Goal: Navigation & Orientation: Find specific page/section

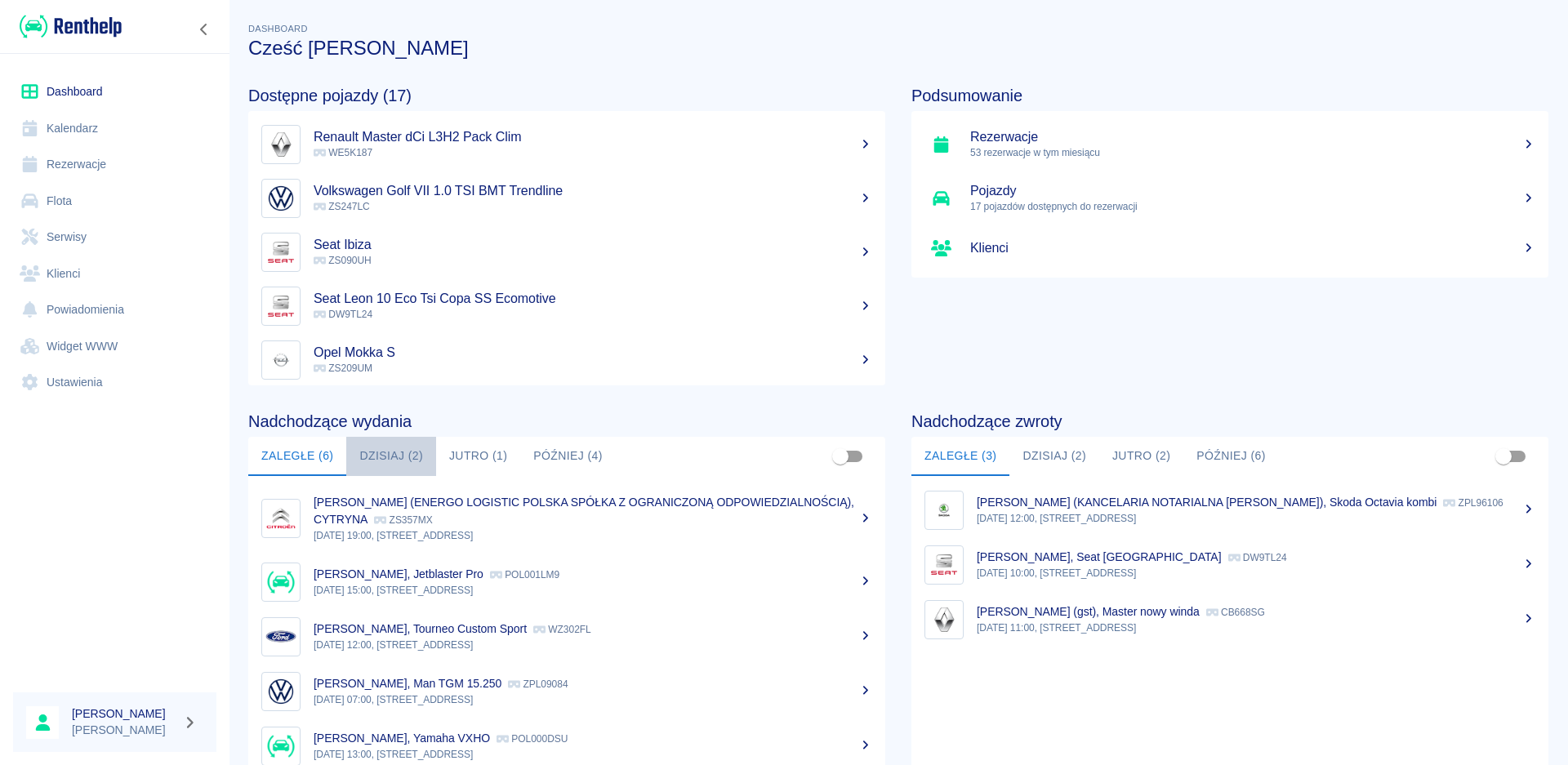
drag, startPoint x: 403, startPoint y: 455, endPoint x: 418, endPoint y: 475, distance: 25.0
click at [403, 455] on button "Dzisiaj (2)" at bounding box center [391, 456] width 90 height 39
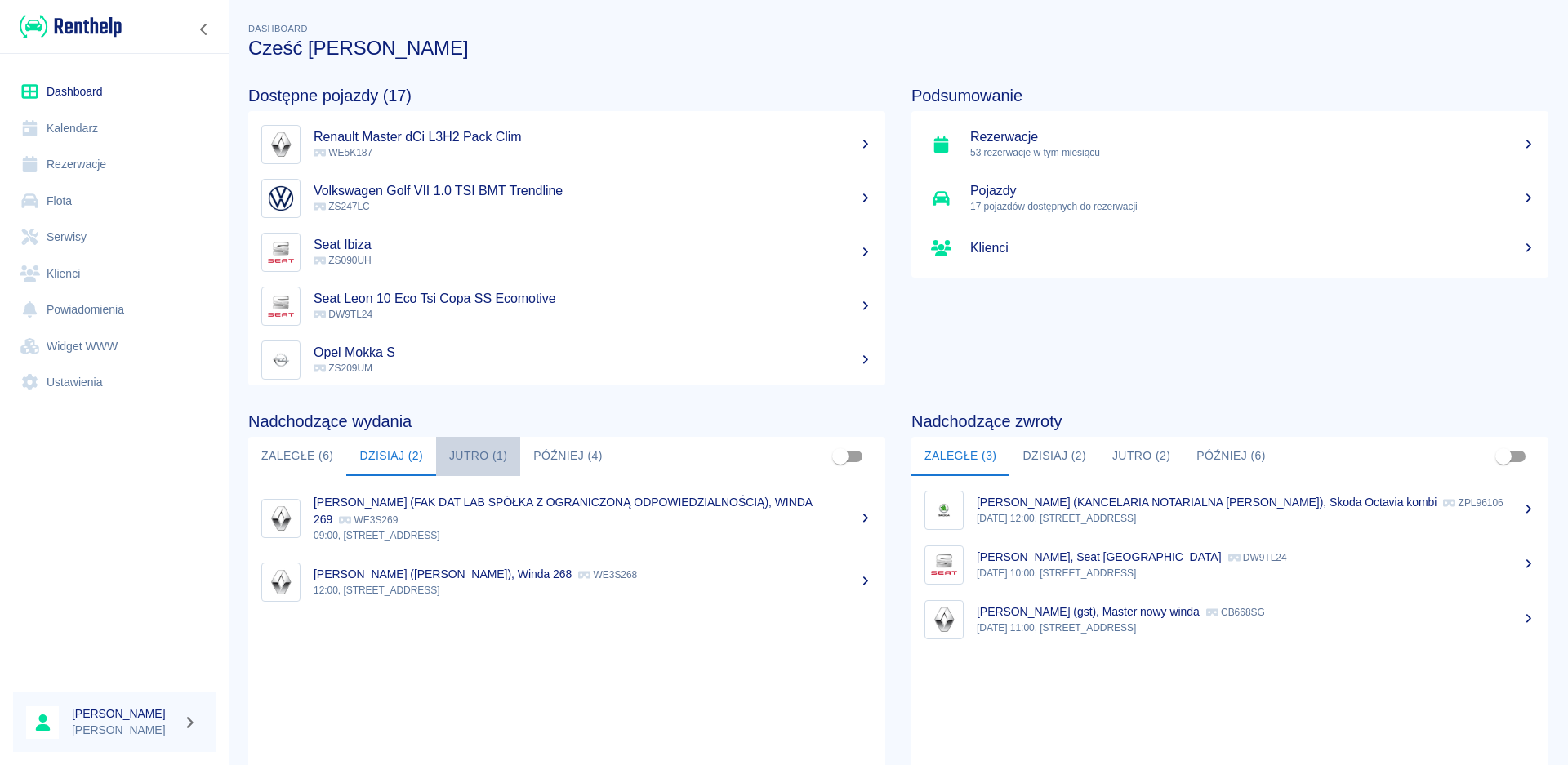
click at [473, 460] on button "Jutro (1)" at bounding box center [477, 456] width 85 height 39
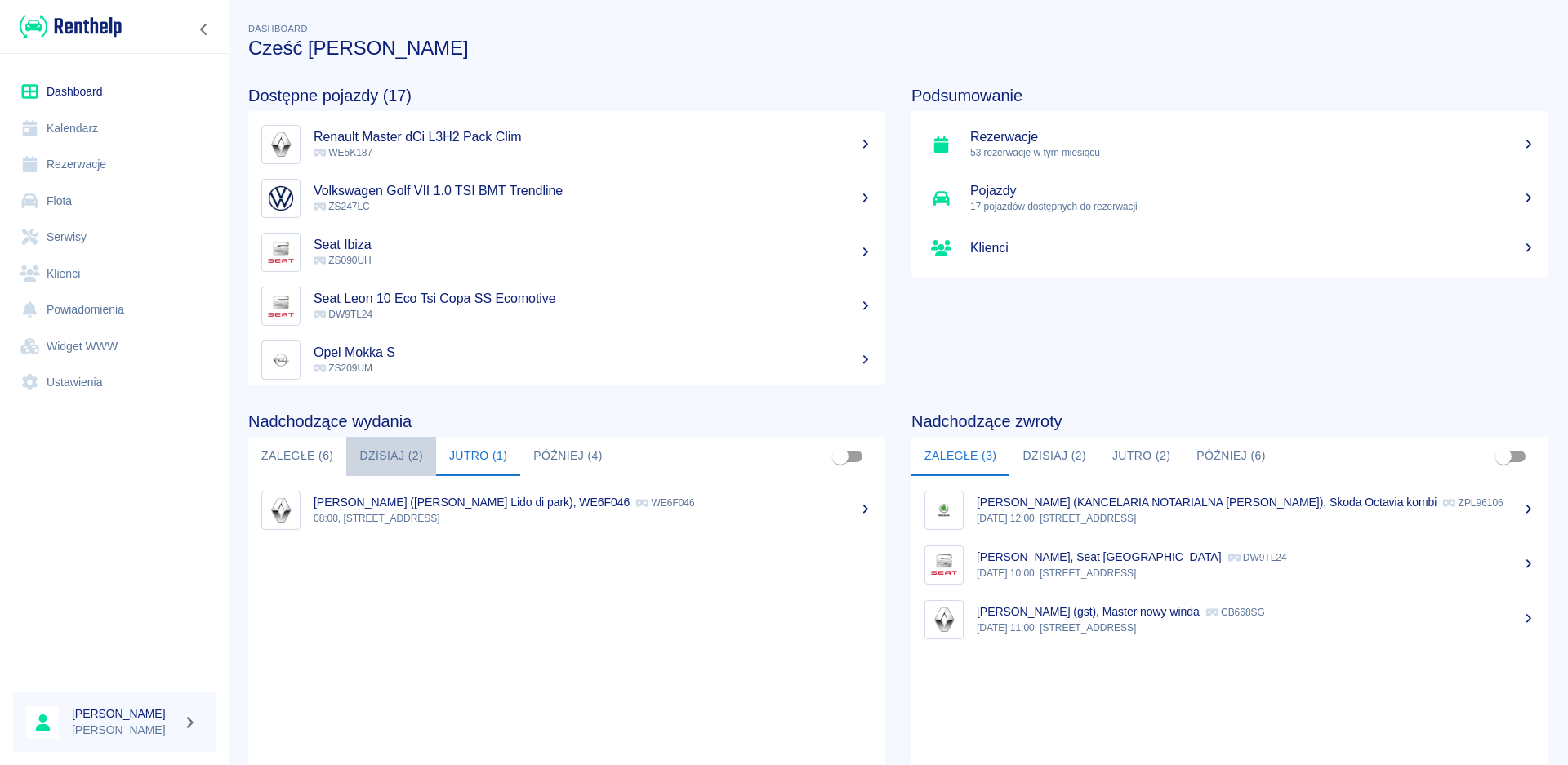
click at [389, 465] on button "Dzisiaj (2)" at bounding box center [391, 456] width 90 height 39
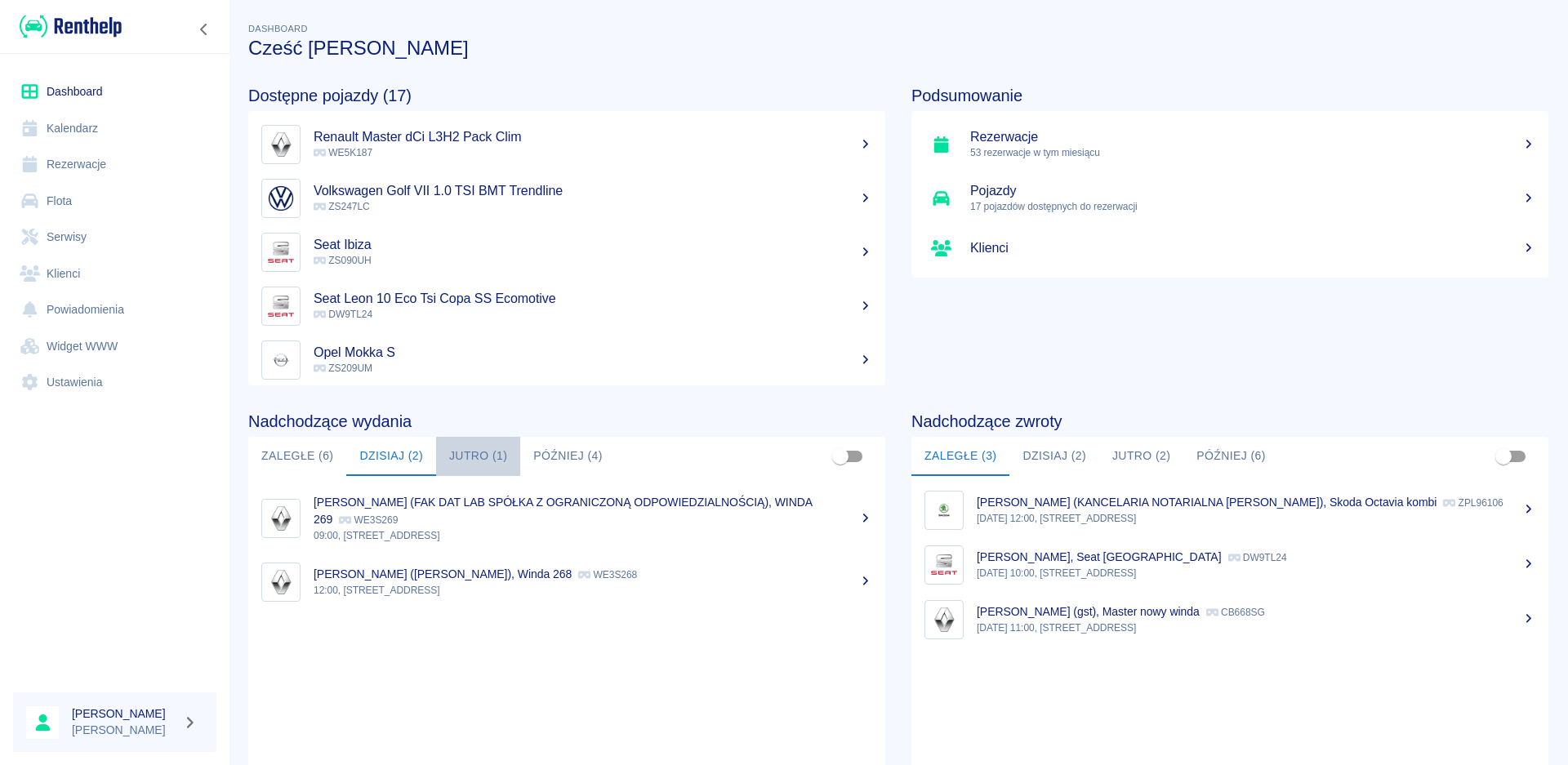
click at [469, 455] on button "Jutro (1)" at bounding box center [477, 456] width 85 height 39
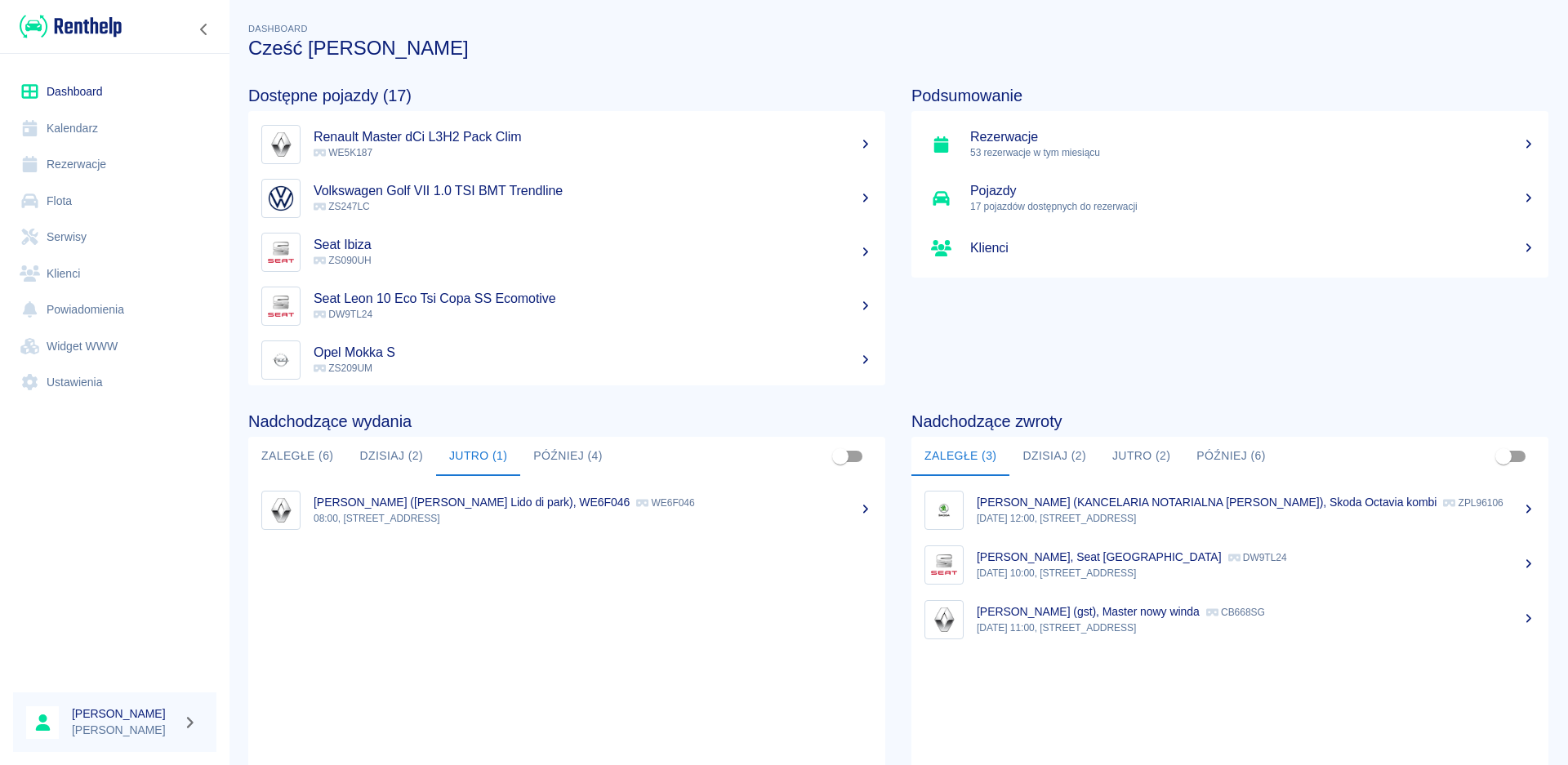
click at [402, 461] on button "Dzisiaj (2)" at bounding box center [391, 456] width 90 height 39
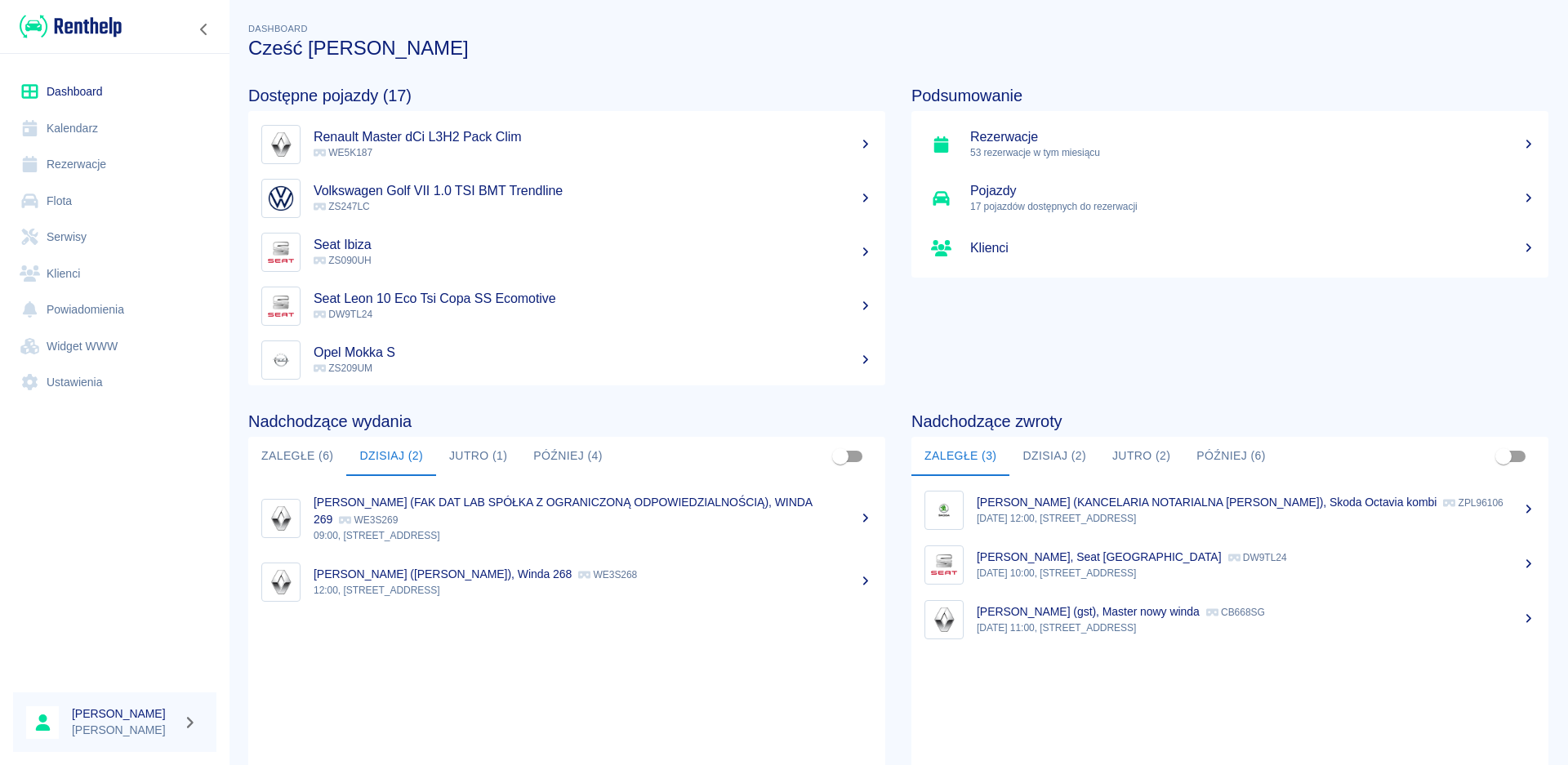
click at [1039, 455] on button "Dzisiaj (2)" at bounding box center [1053, 456] width 90 height 39
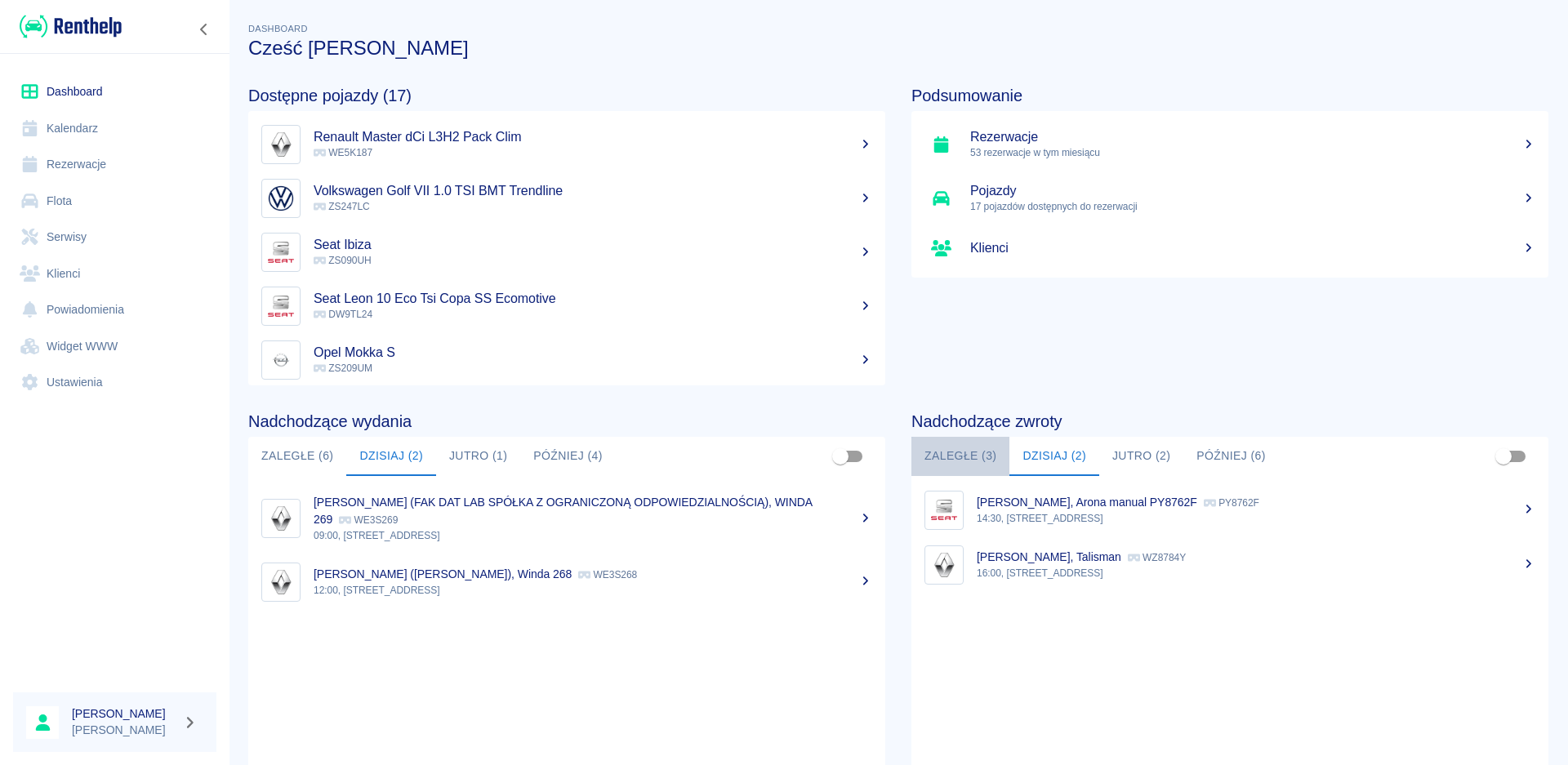
click at [974, 465] on button "Zaległe (3)" at bounding box center [960, 456] width 98 height 39
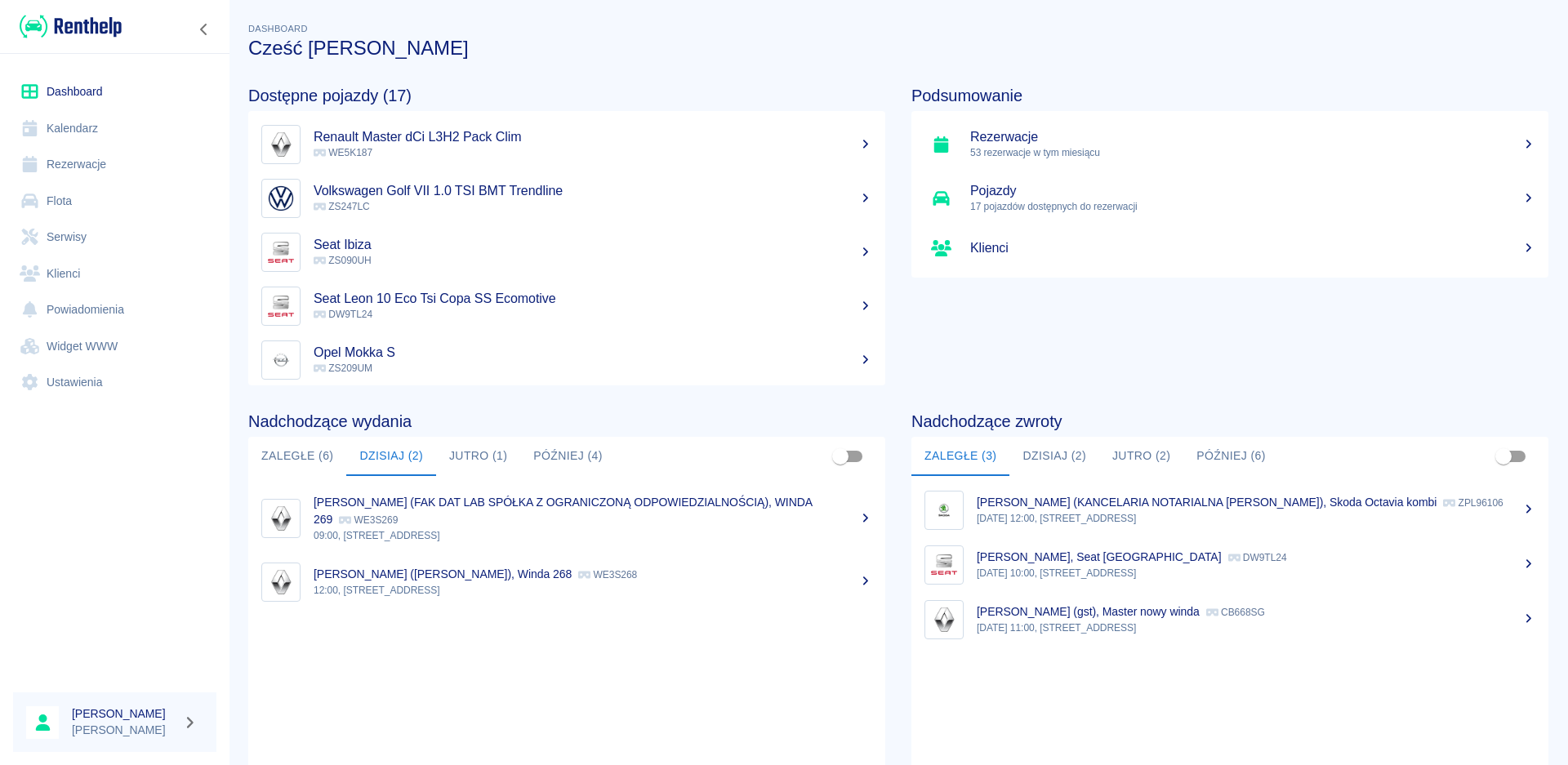
click at [1050, 457] on button "Dzisiaj (2)" at bounding box center [1053, 456] width 90 height 39
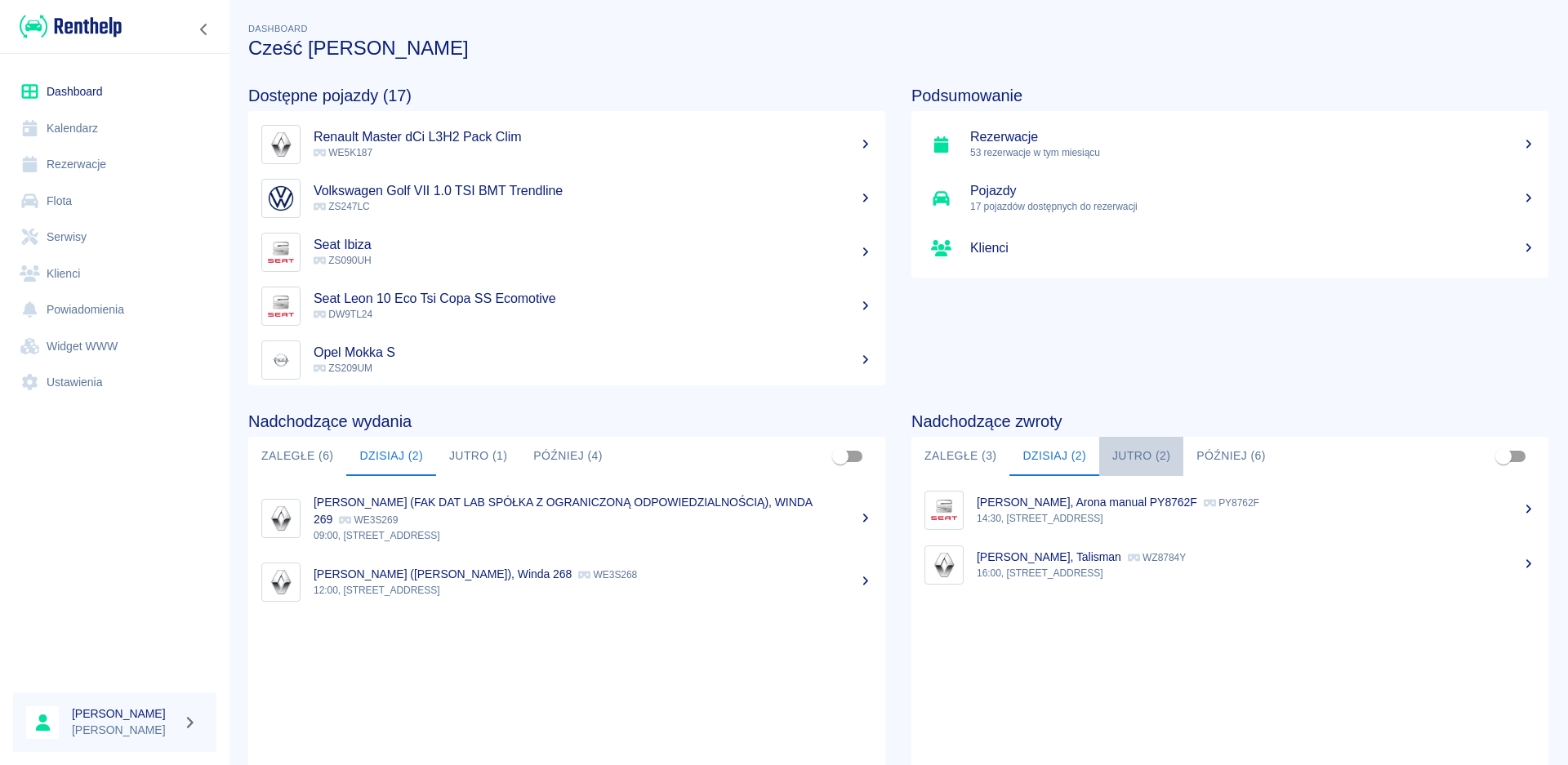
click at [1121, 455] on button "Jutro (2)" at bounding box center [1141, 456] width 85 height 39
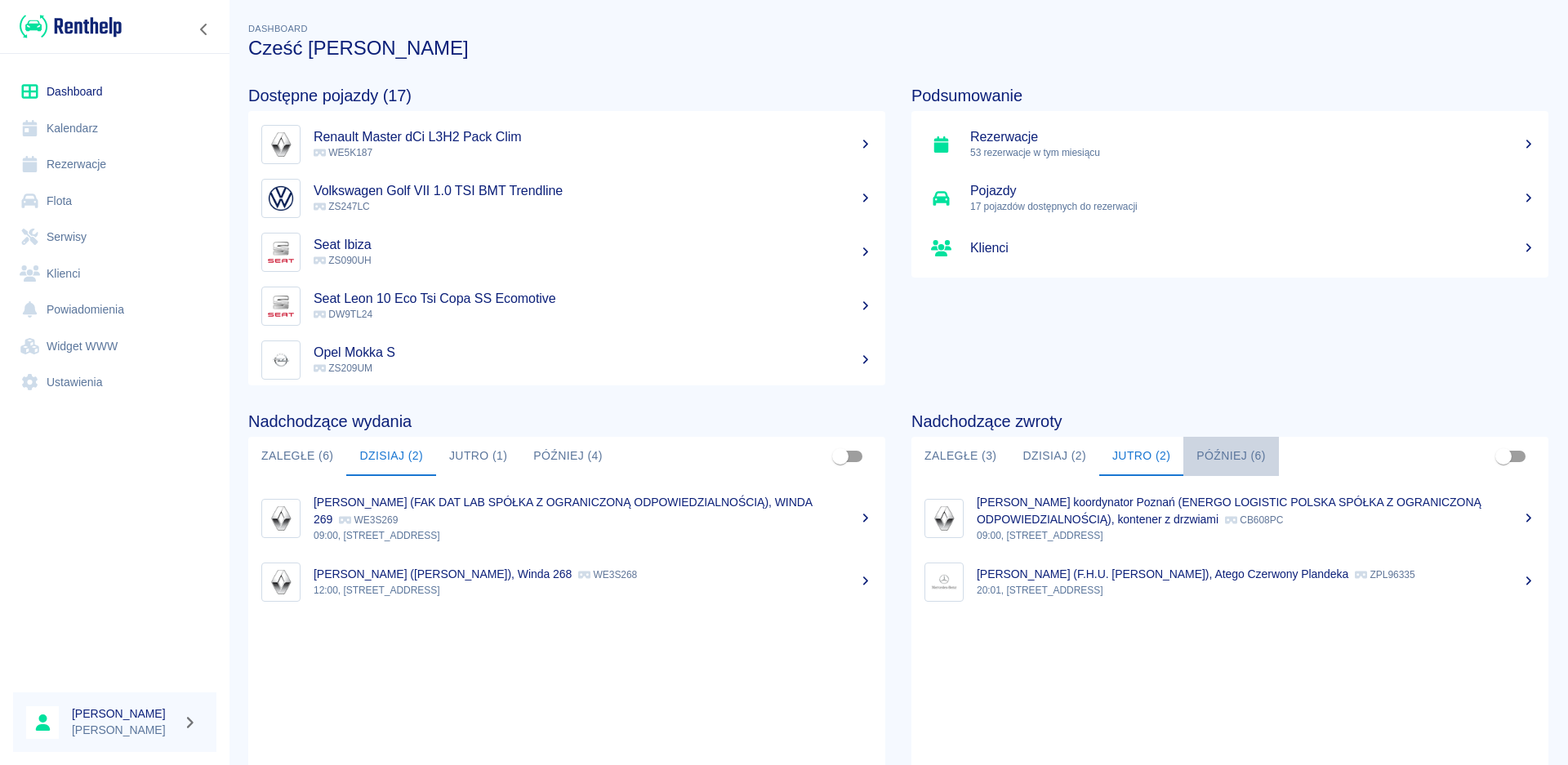
click at [1198, 460] on button "Później (6)" at bounding box center [1231, 456] width 96 height 39
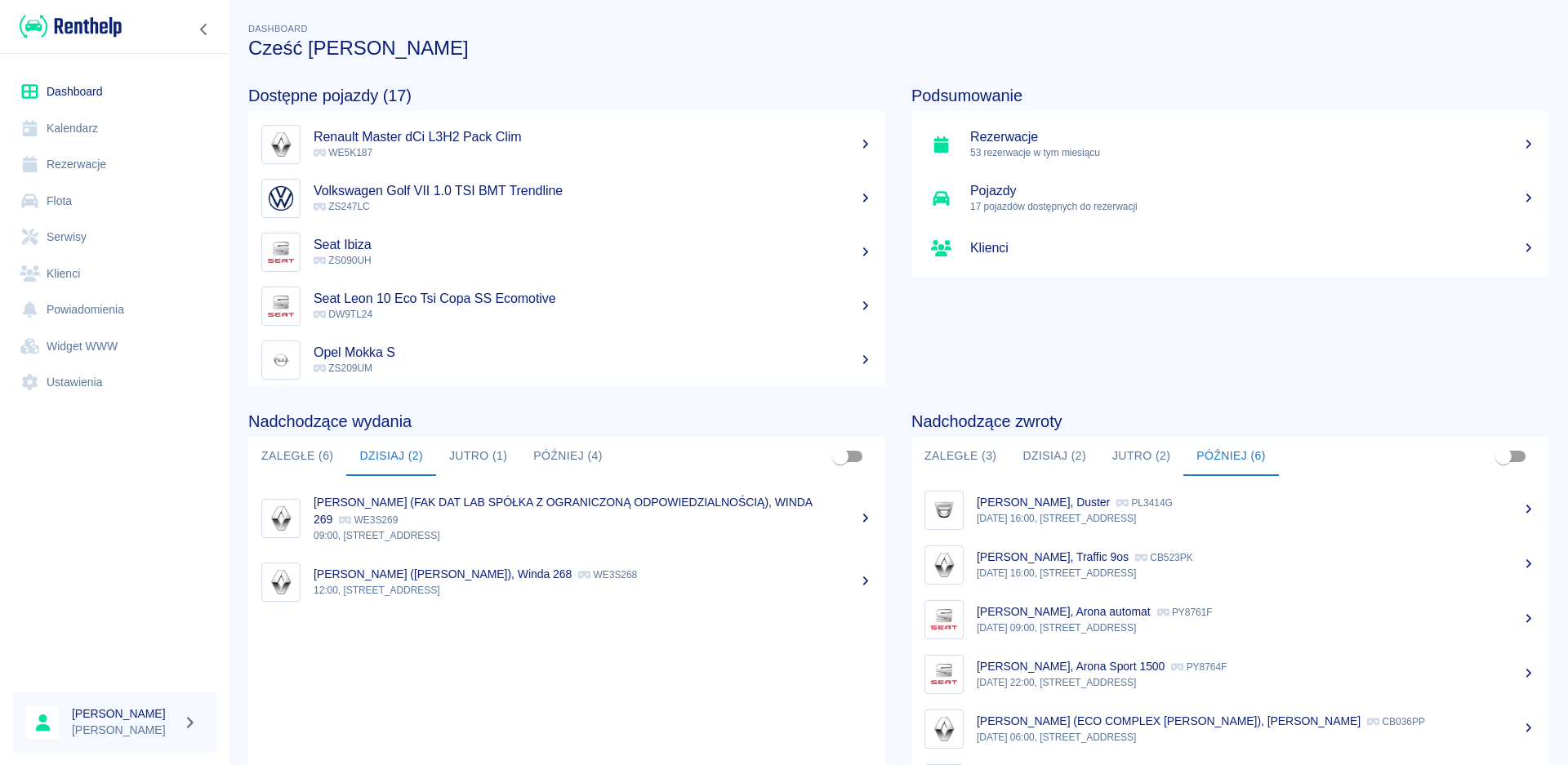
click at [947, 454] on button "Zaległe (3)" at bounding box center [960, 456] width 98 height 39
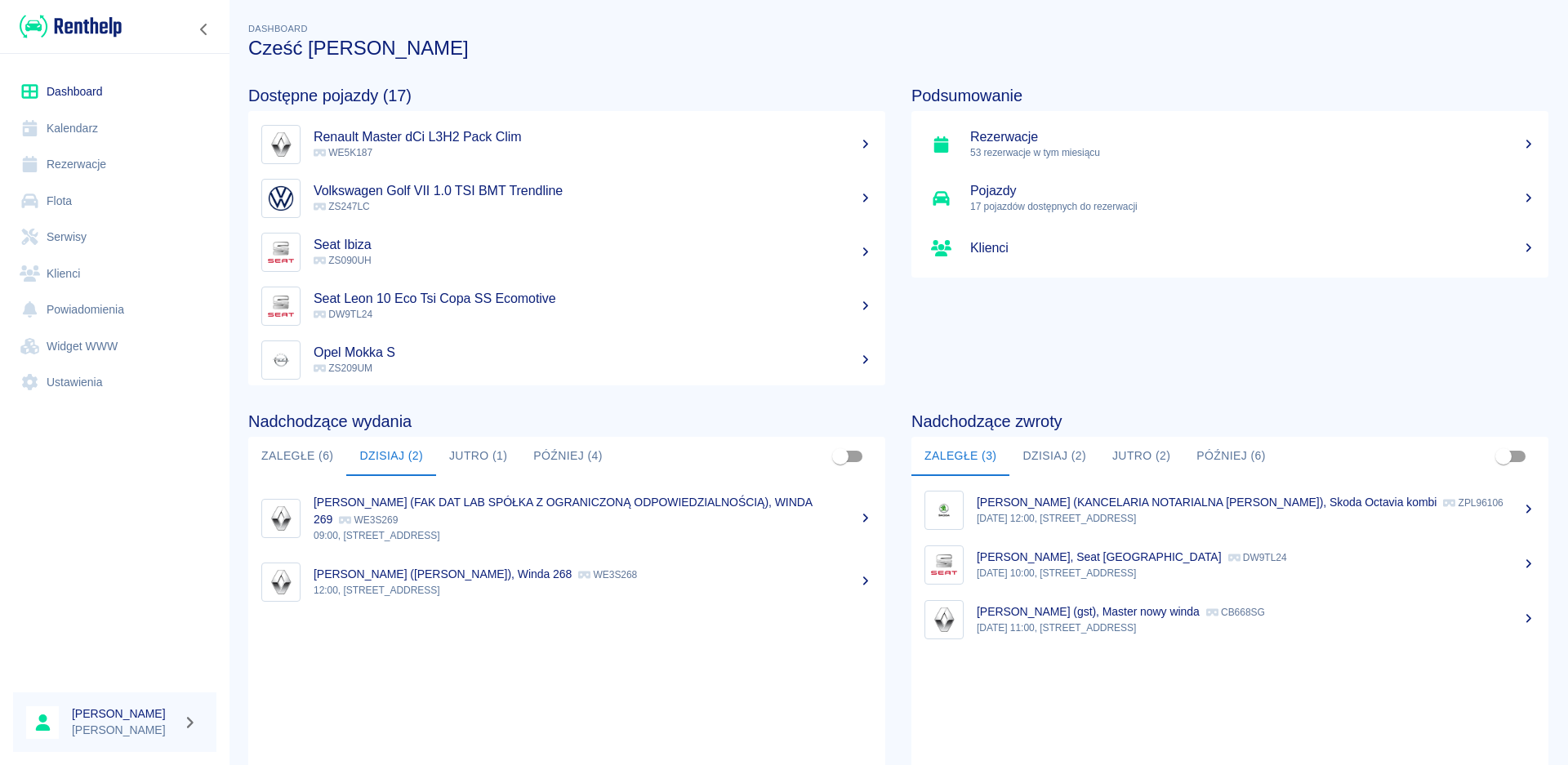
click at [277, 455] on button "Zaległe (6)" at bounding box center [296, 456] width 98 height 39
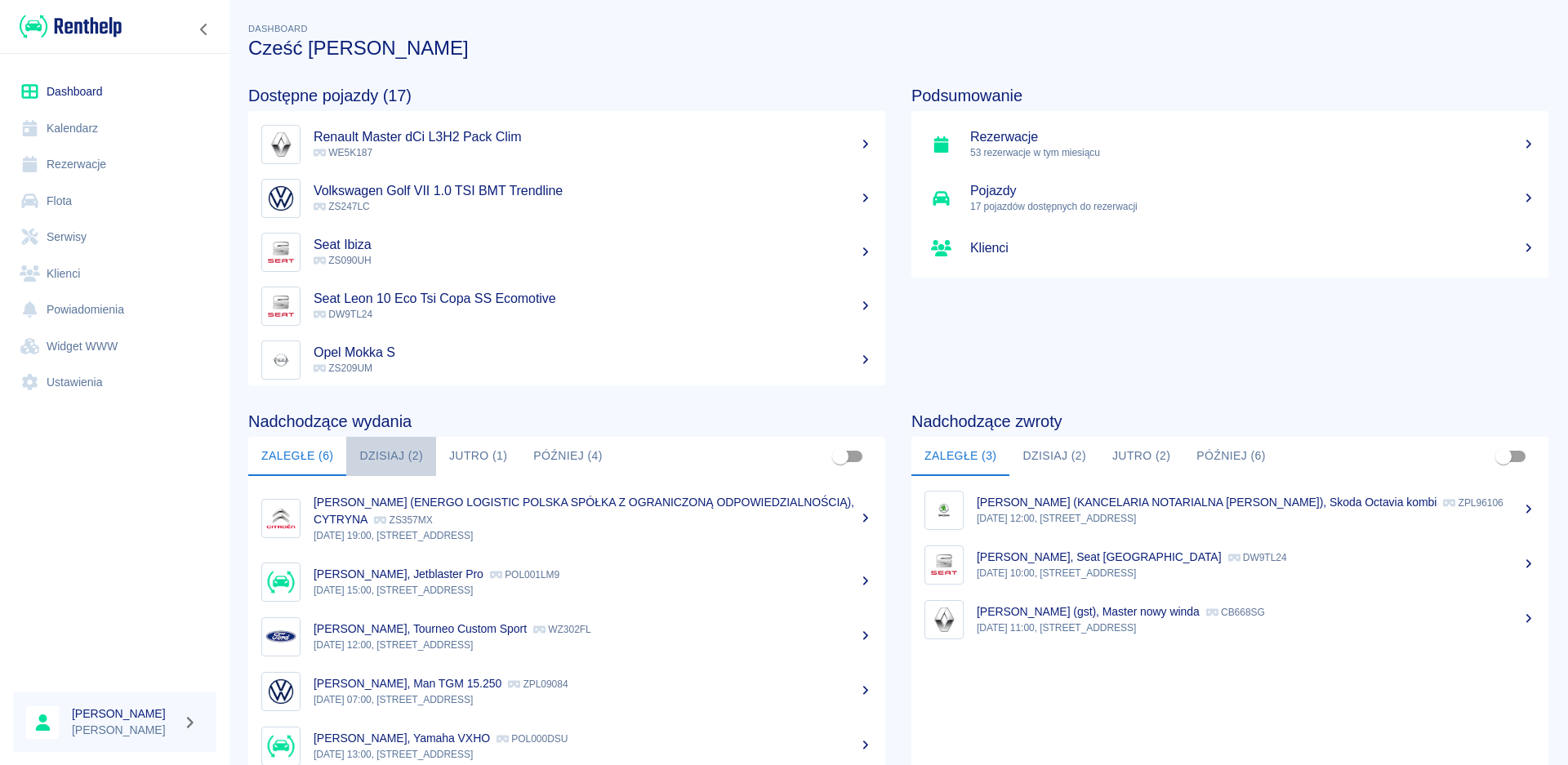
click at [397, 456] on button "Dzisiaj (2)" at bounding box center [391, 456] width 90 height 39
